Goal: Task Accomplishment & Management: Use online tool/utility

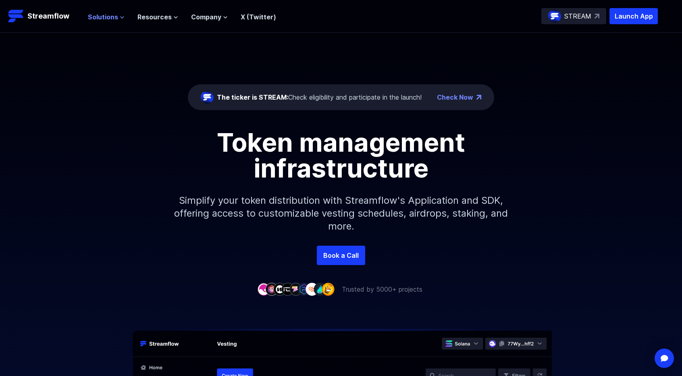
click at [110, 13] on span "Solutions" at bounding box center [103, 17] width 30 height 10
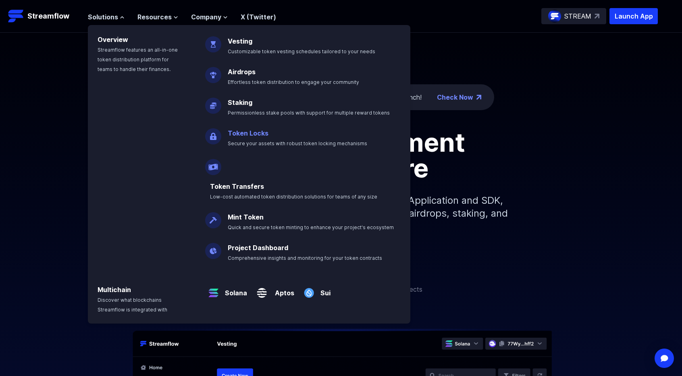
click at [243, 135] on link "Token Locks" at bounding box center [248, 133] width 41 height 8
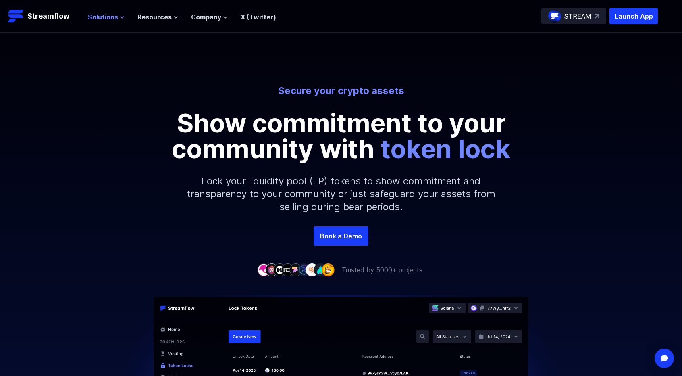
click at [110, 19] on span "Solutions" at bounding box center [103, 17] width 30 height 10
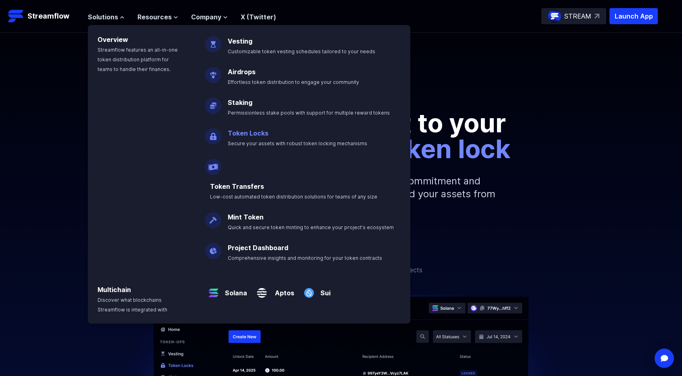
click at [237, 134] on link "Token Locks" at bounding box center [248, 133] width 41 height 8
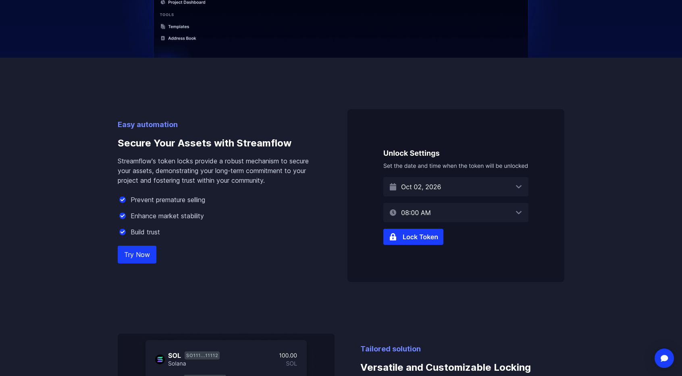
scroll to position [422, 0]
click at [421, 236] on img at bounding box center [456, 195] width 217 height 173
drag, startPoint x: 421, startPoint y: 236, endPoint x: 353, endPoint y: 242, distance: 68.8
click at [353, 242] on img at bounding box center [456, 195] width 217 height 173
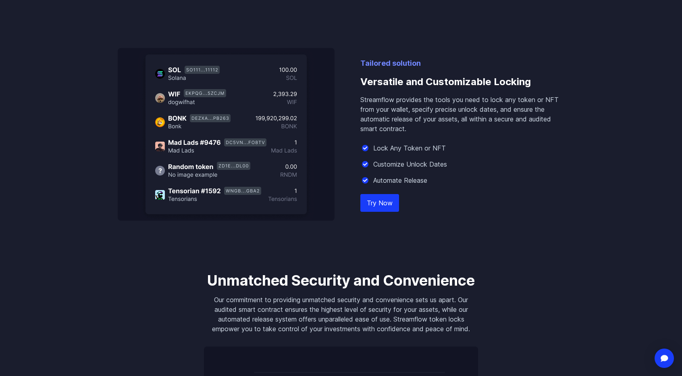
scroll to position [701, 0]
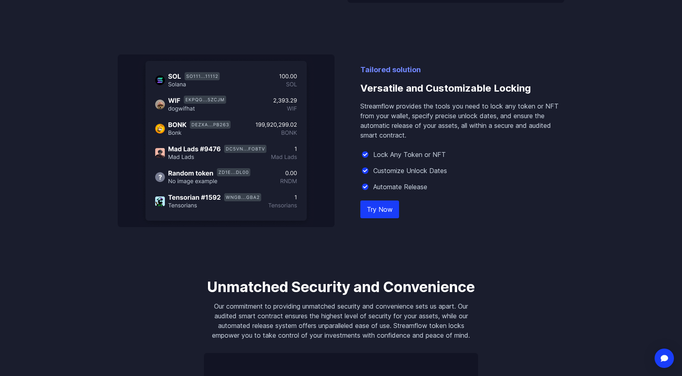
click at [375, 210] on link "Try Now" at bounding box center [380, 209] width 39 height 18
